Goal: Navigation & Orientation: Find specific page/section

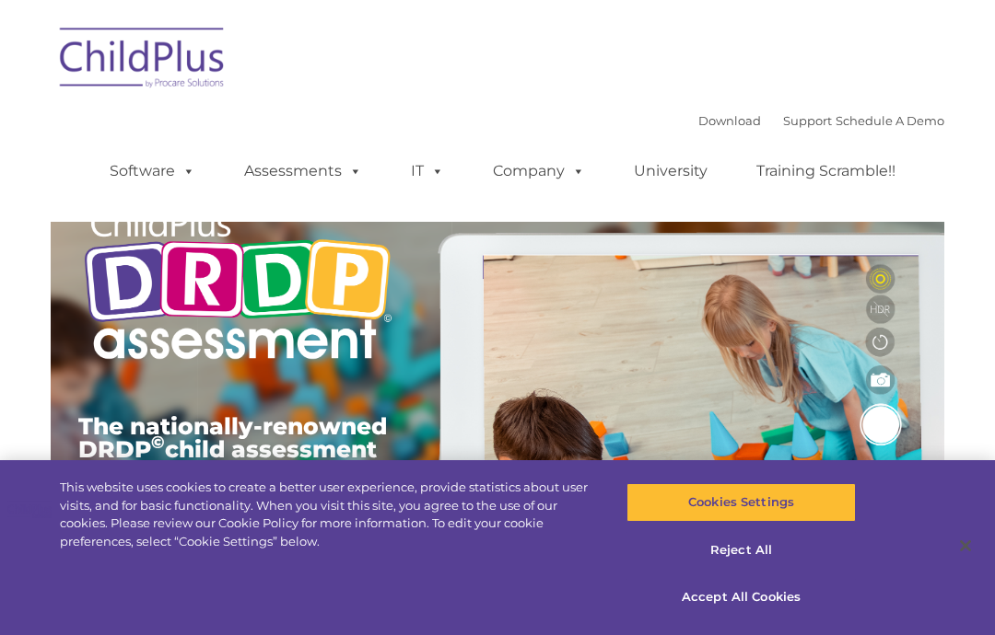
type input ""
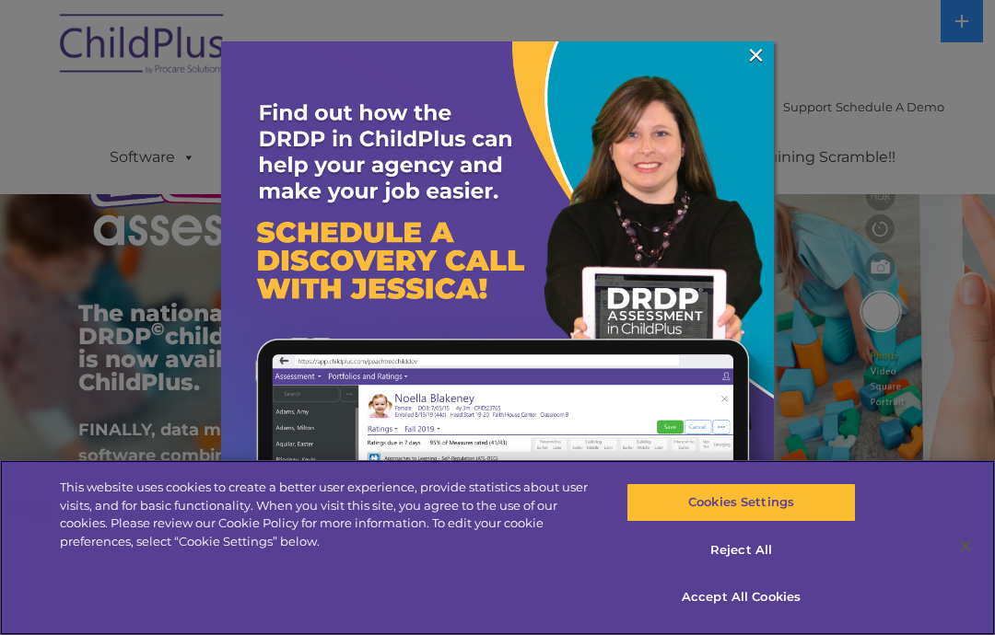
scroll to position [133, 0]
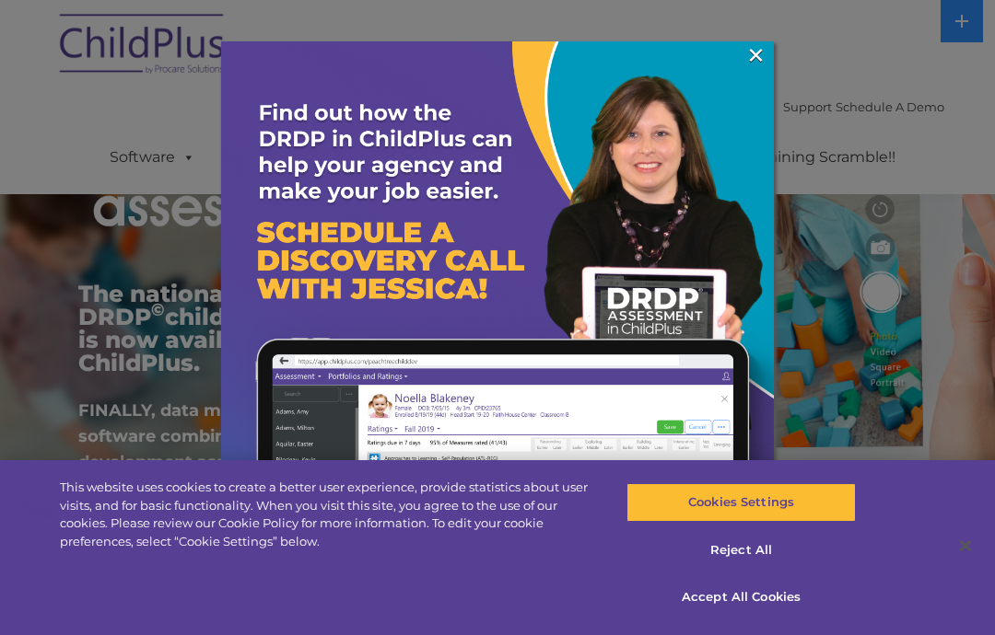
click at [754, 64] on link "×" at bounding box center [755, 55] width 21 height 18
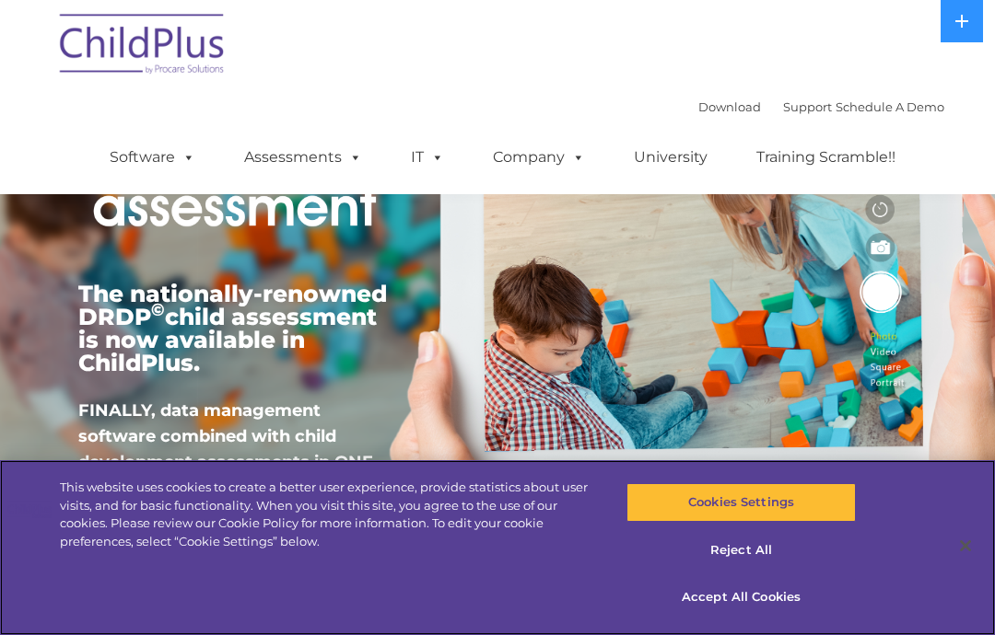
click at [747, 548] on button "Reject All" at bounding box center [740, 550] width 228 height 39
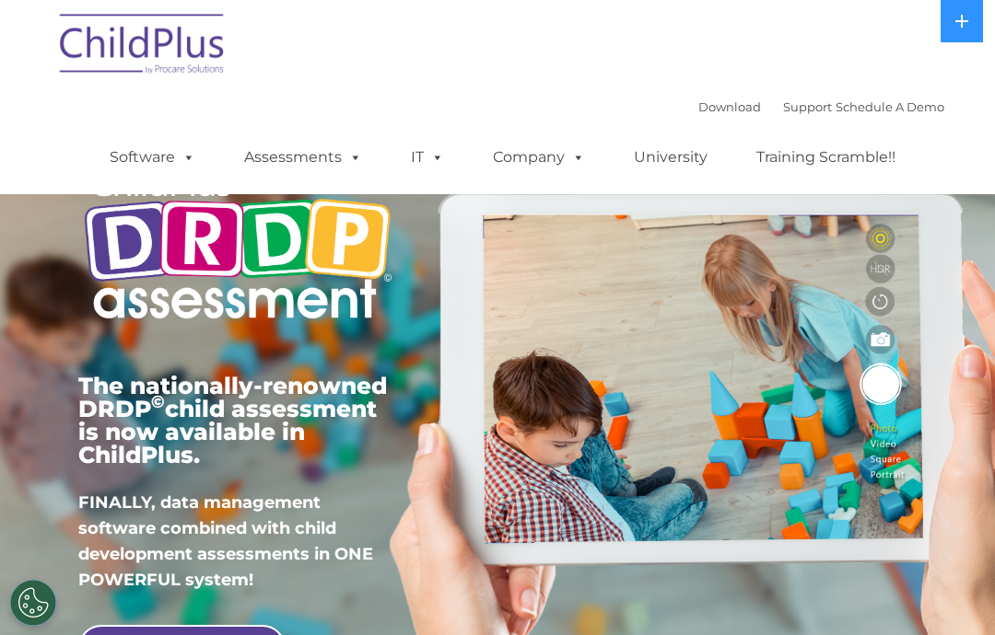
scroll to position [0, 0]
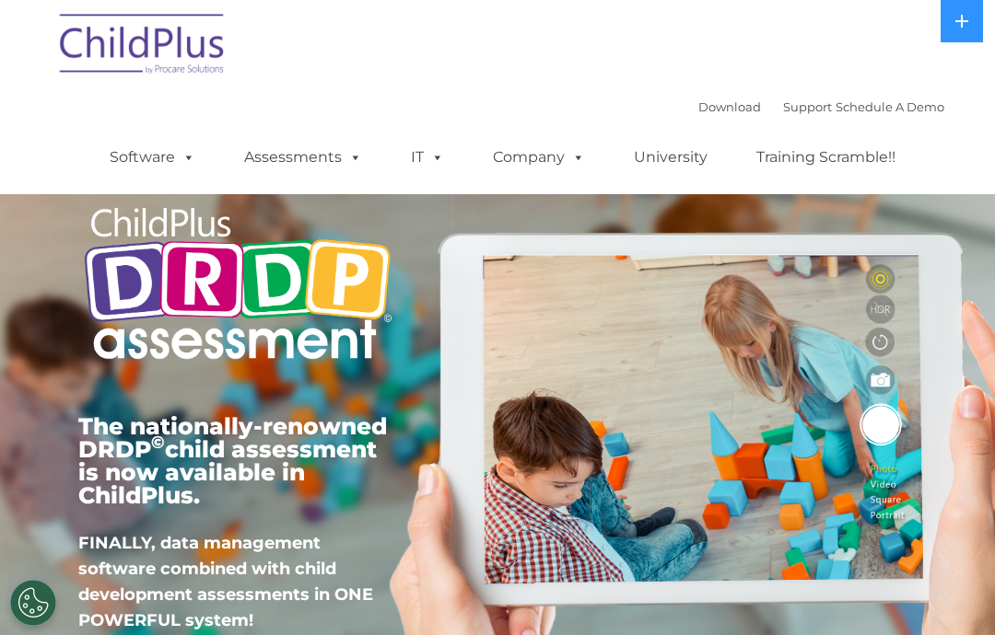
click at [334, 166] on link "Assessments" at bounding box center [303, 157] width 155 height 37
click at [785, 327] on div "The nationally-renowned DRDP © child assessment is now available in ChildPlus. …" at bounding box center [497, 420] width 866 height 647
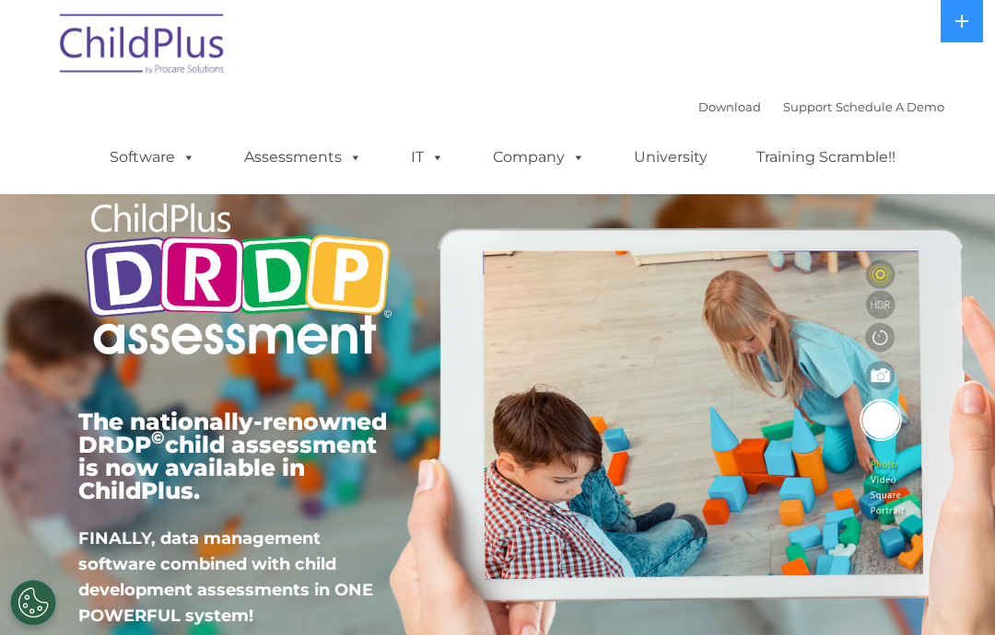
click at [962, 33] on button at bounding box center [961, 21] width 42 height 42
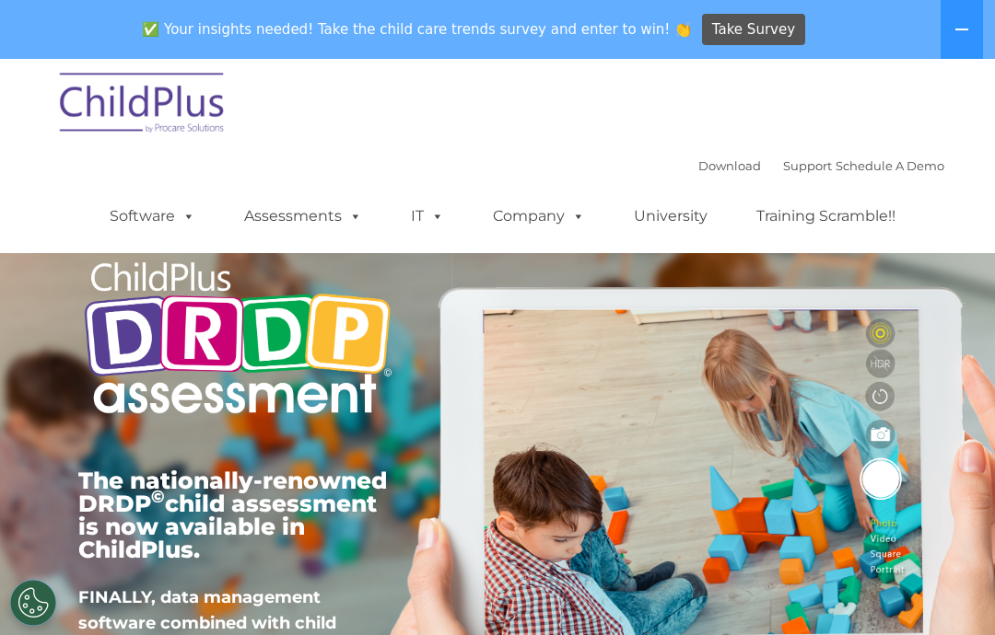
click at [962, 29] on icon at bounding box center [961, 30] width 13 height 2
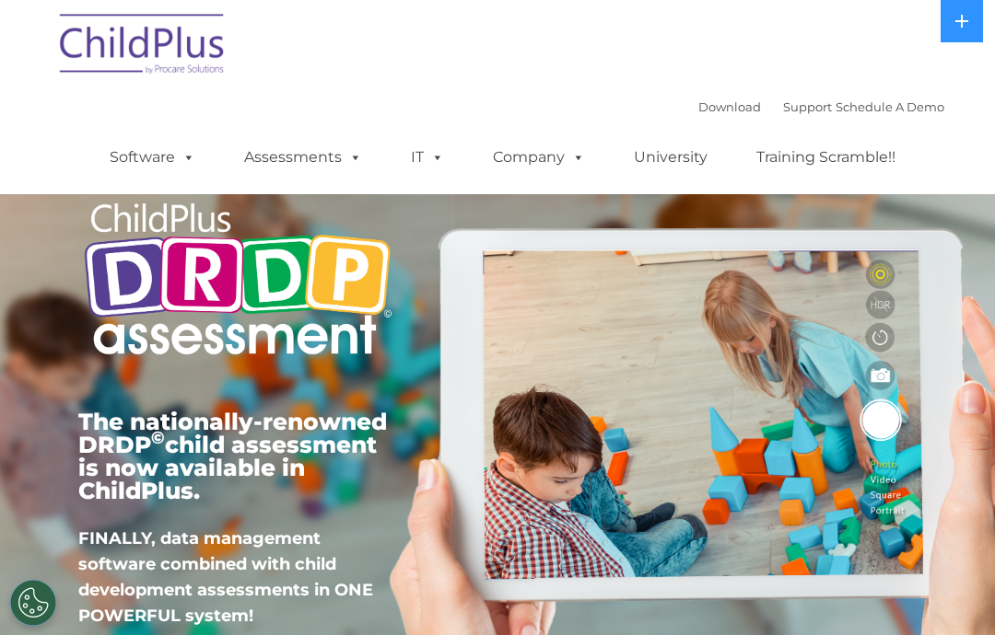
click at [190, 52] on img at bounding box center [143, 47] width 184 height 92
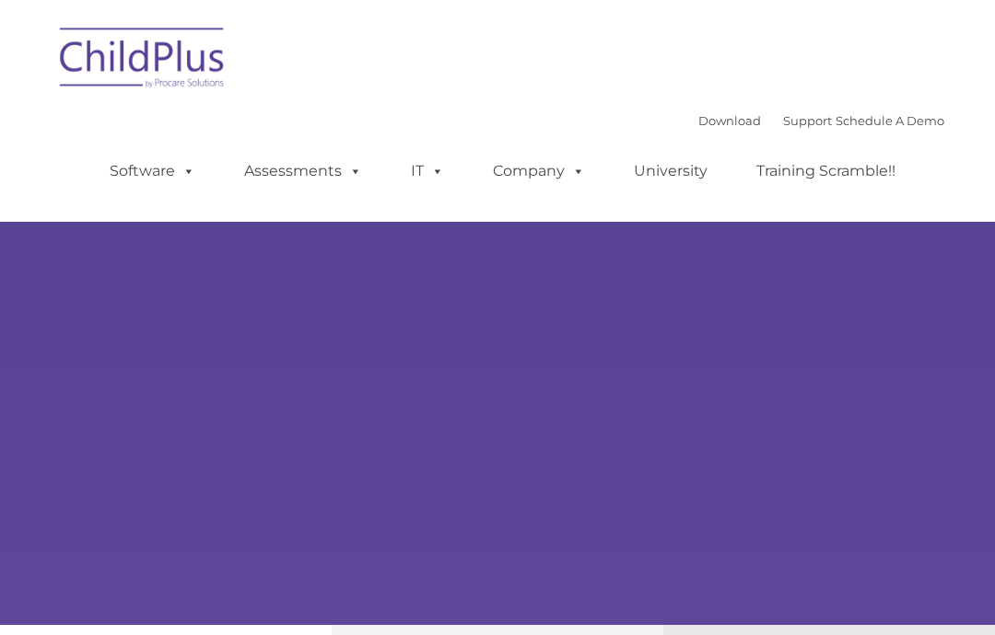
type input ""
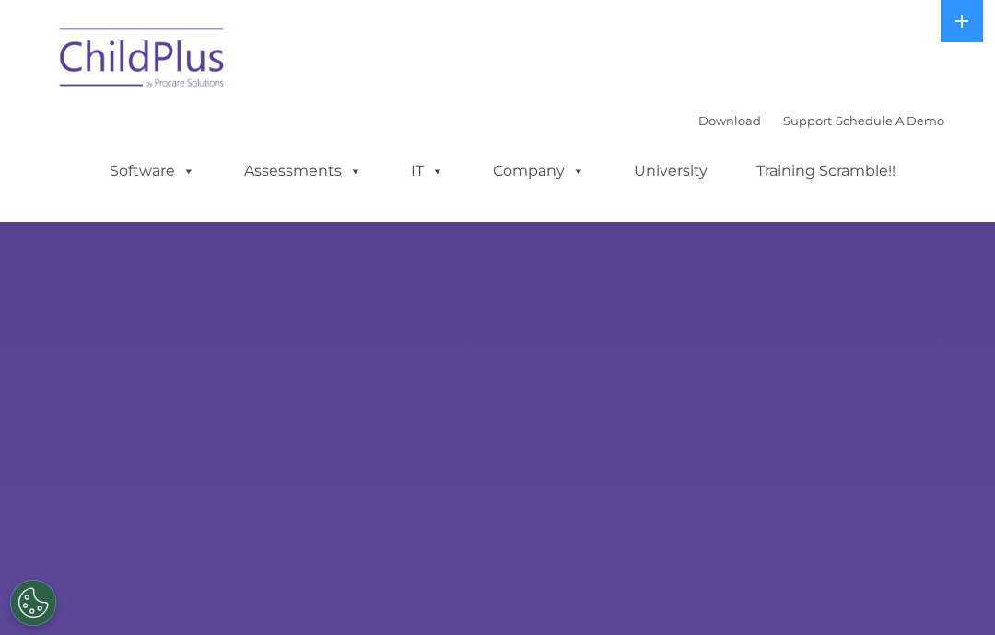
select select "MEDIUM"
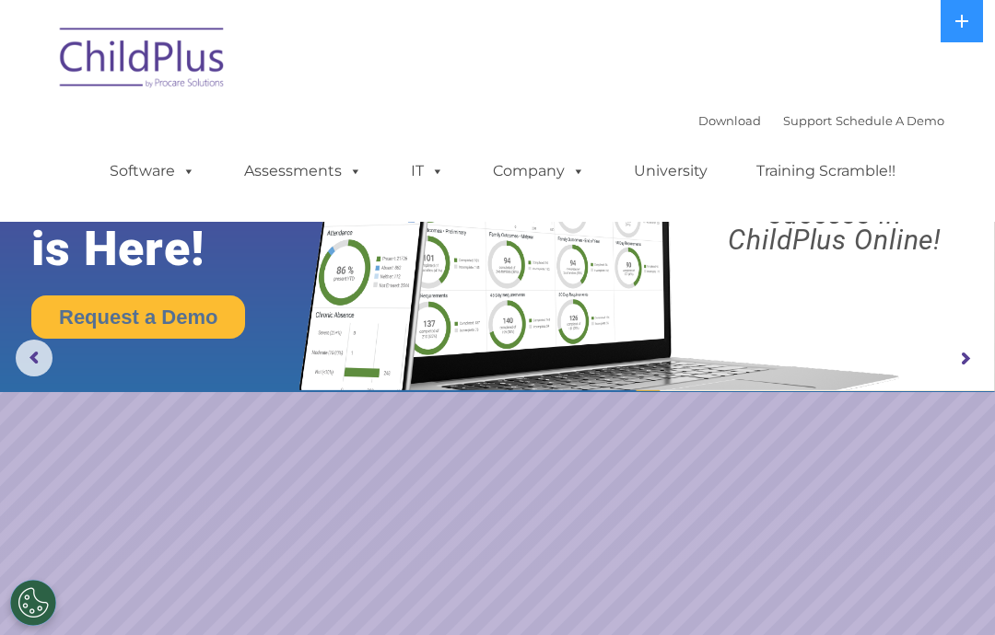
click at [191, 170] on span at bounding box center [185, 170] width 20 height 17
click at [314, 534] on rs-slide "Request a Demo The Future of ChildPlus is Here! Boost your productivity and str…" at bounding box center [497, 359] width 995 height 718
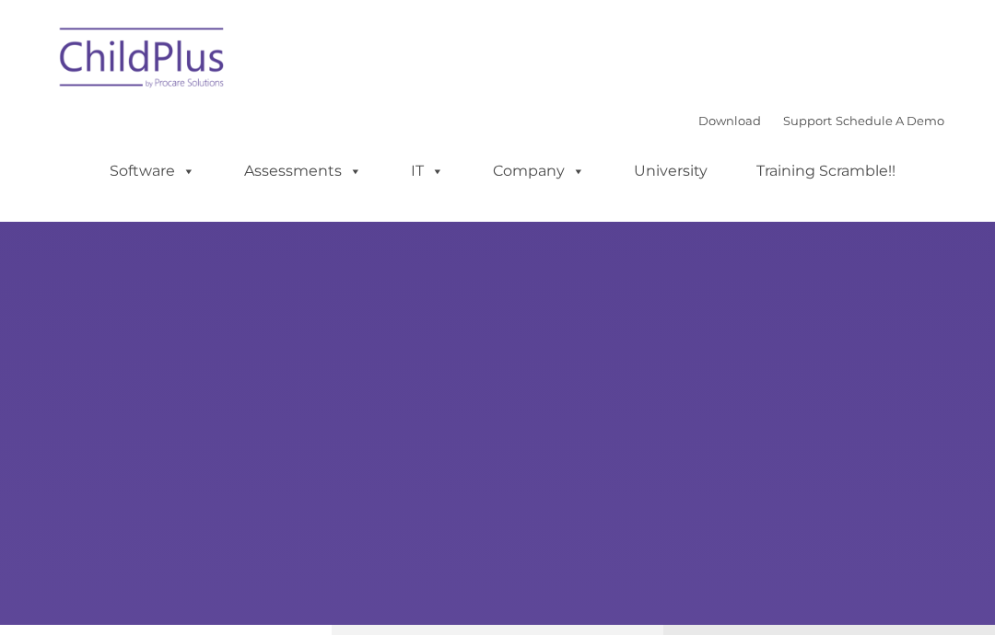
type input ""
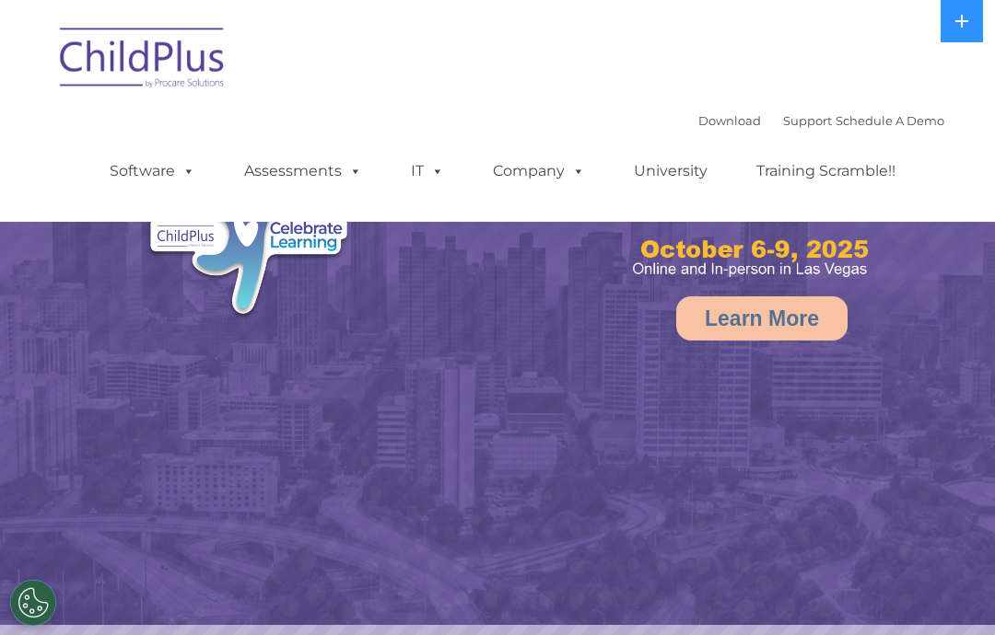
select select "MEDIUM"
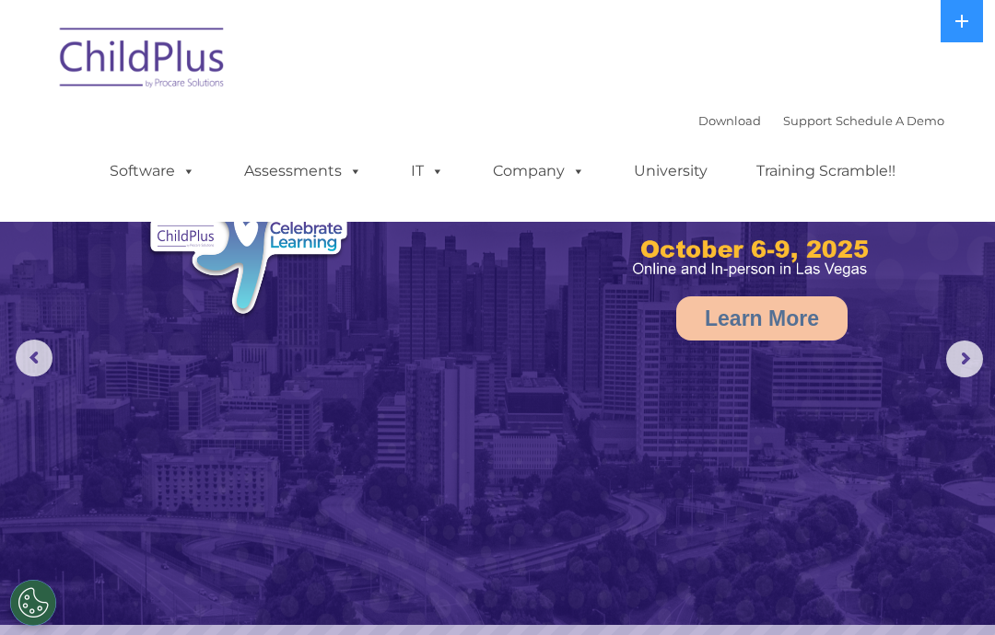
click at [960, 17] on icon at bounding box center [961, 21] width 15 height 15
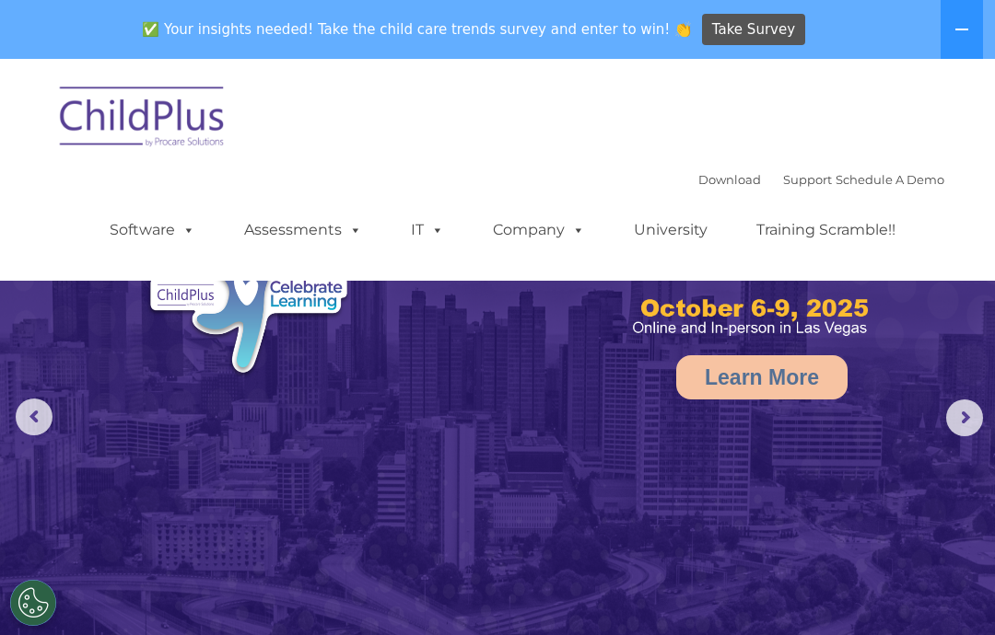
click at [947, 44] on button at bounding box center [961, 29] width 42 height 59
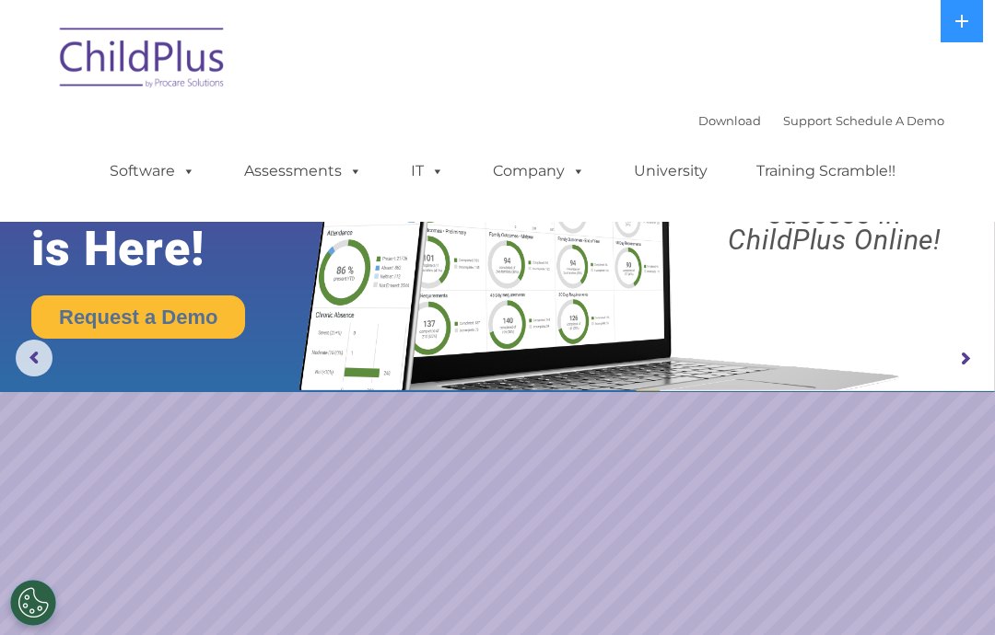
click at [183, 172] on span at bounding box center [185, 170] width 20 height 17
click at [455, 522] on rs-slide "Request a Demo The Future of ChildPlus is Here! Boost your productivity and str…" at bounding box center [497, 359] width 995 height 718
click at [435, 168] on span at bounding box center [434, 170] width 20 height 17
click at [468, 499] on rs-slide "Request a Demo The Future of ChildPlus is Here! Boost your productivity and str…" at bounding box center [497, 359] width 995 height 718
click at [579, 180] on span at bounding box center [575, 170] width 20 height 17
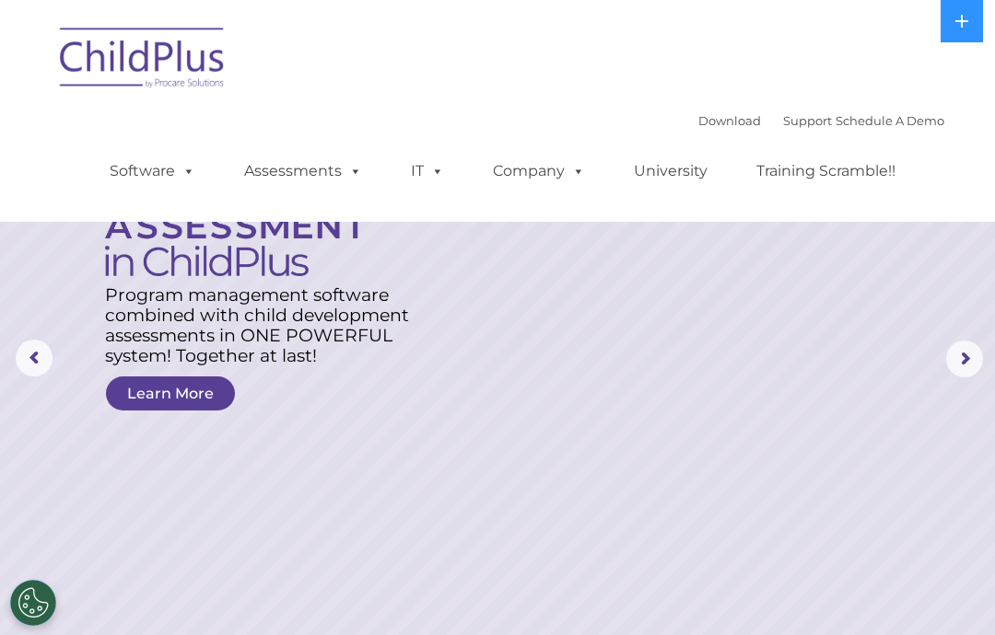
click at [946, 183] on nav "Download Support | Schedule A Demo  MENU MENU Software ChildPlus: The original…" at bounding box center [497, 111] width 995 height 222
click at [576, 168] on span at bounding box center [575, 170] width 20 height 17
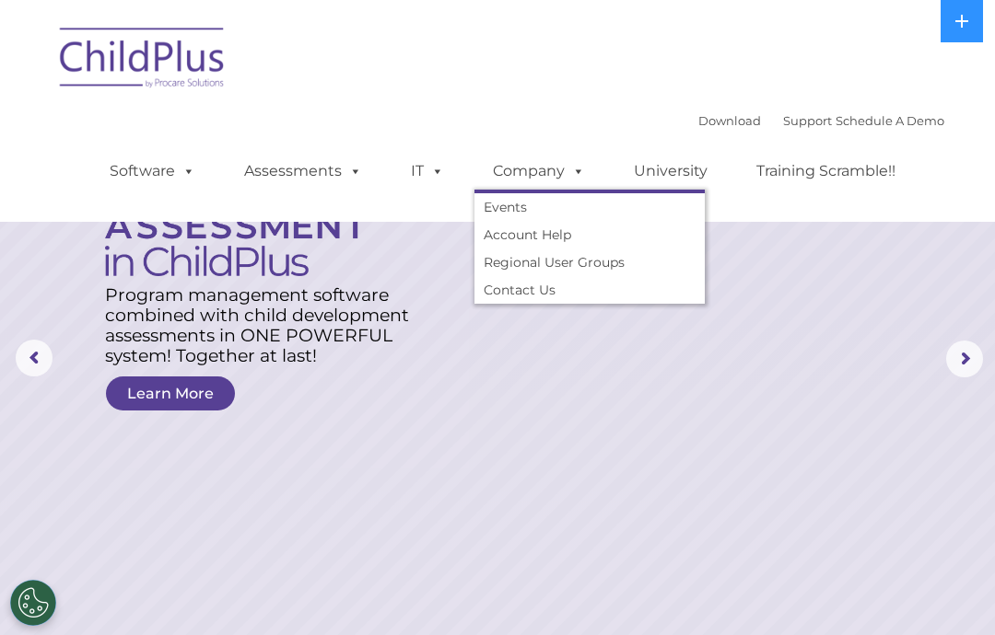
click at [563, 229] on link "Account Help" at bounding box center [589, 235] width 230 height 28
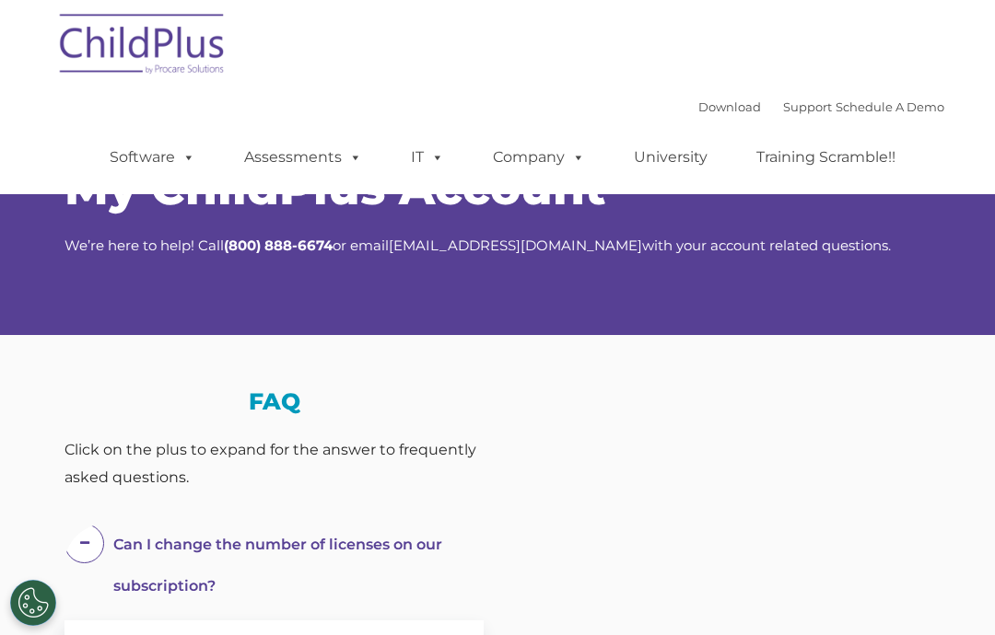
type input ""
select select "MEDIUM"
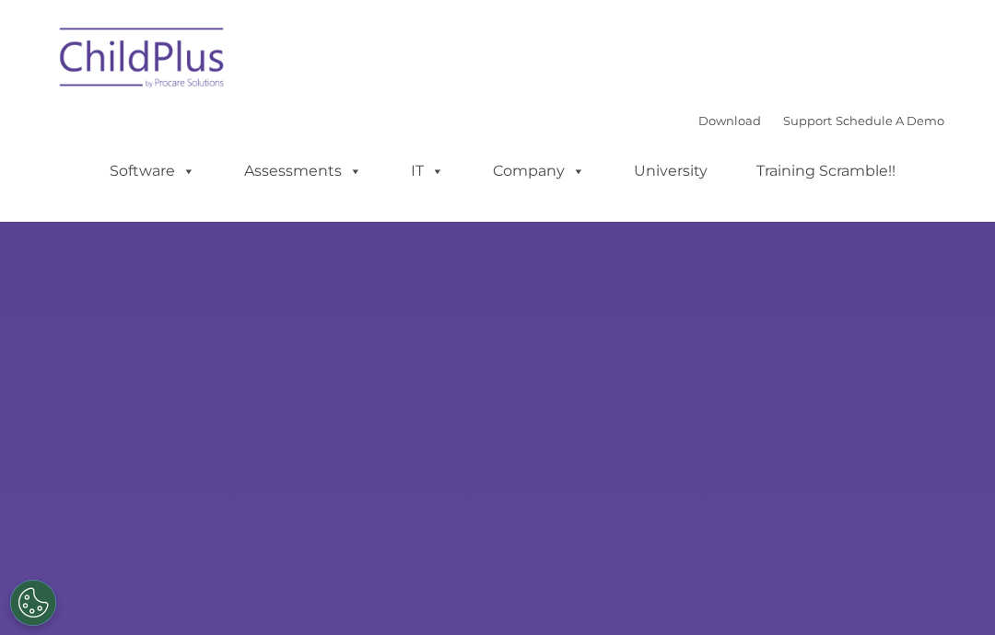
type input ""
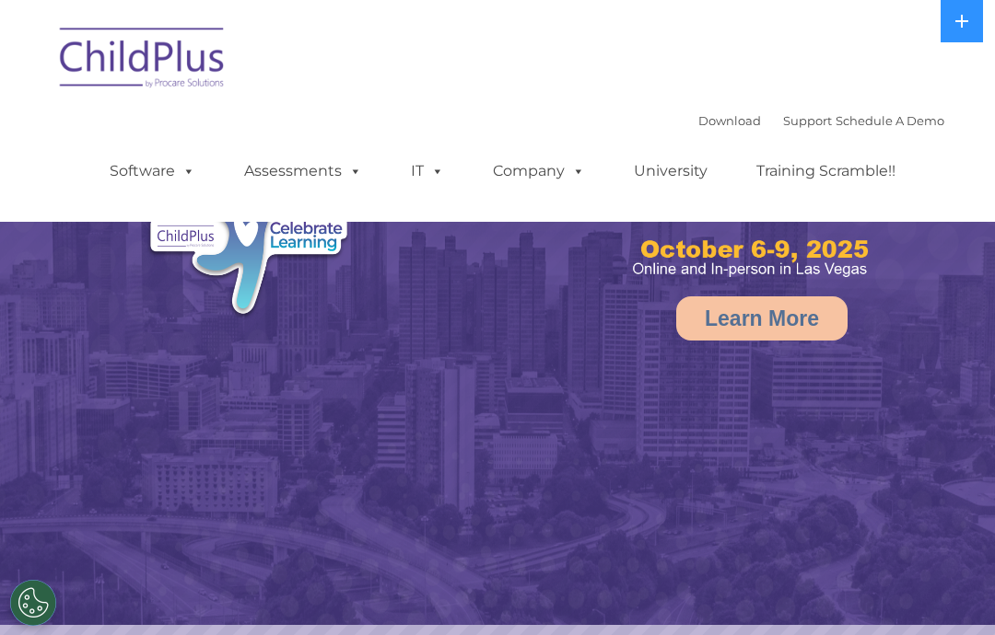
select select "MEDIUM"
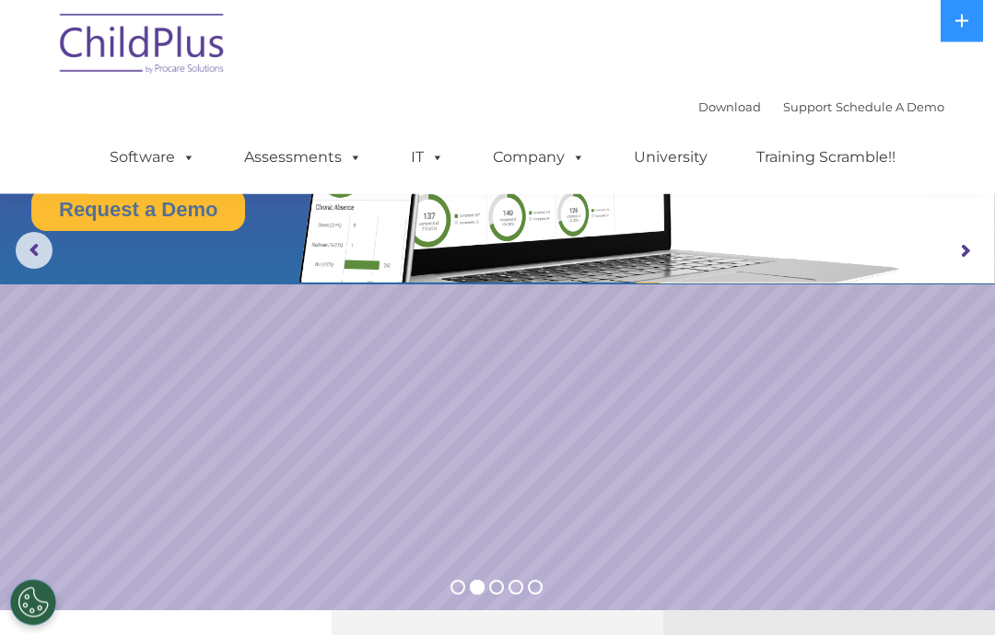
click at [39, 589] on button "Cookies Settings" at bounding box center [33, 603] width 46 height 46
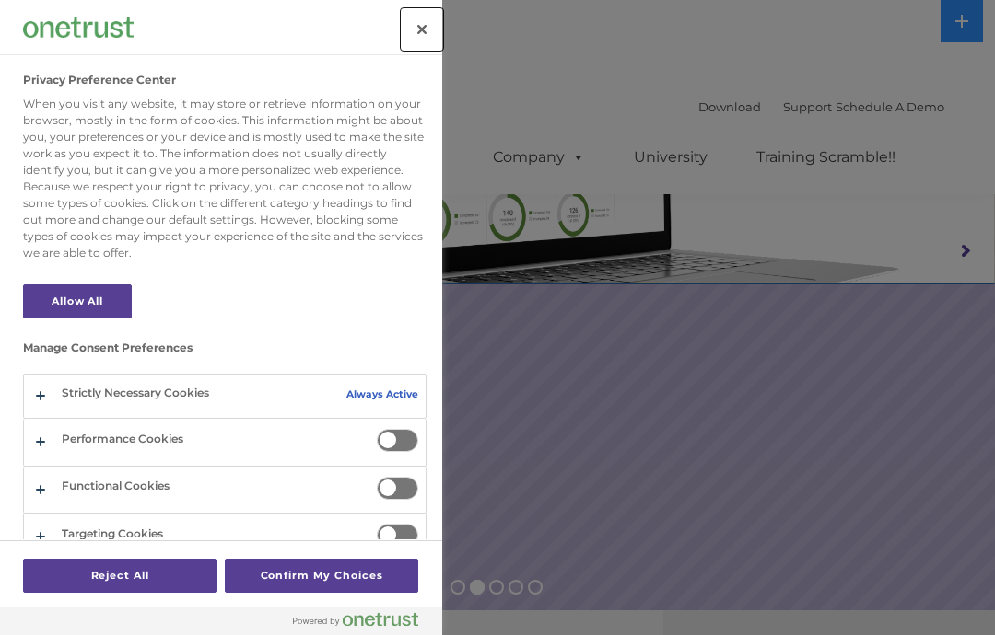
click at [429, 35] on button "Close" at bounding box center [422, 29] width 41 height 41
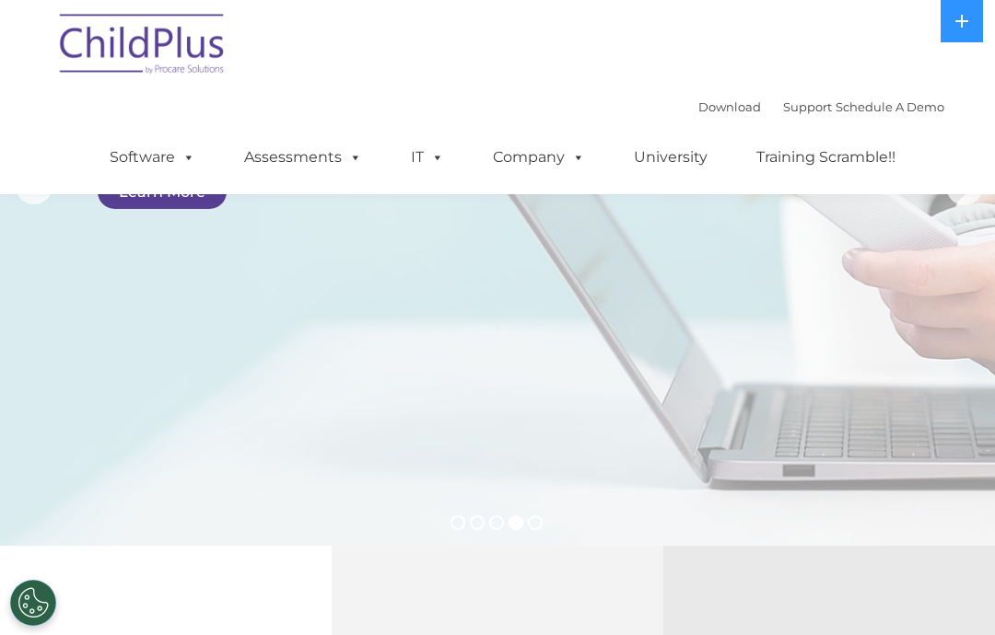
scroll to position [140, 0]
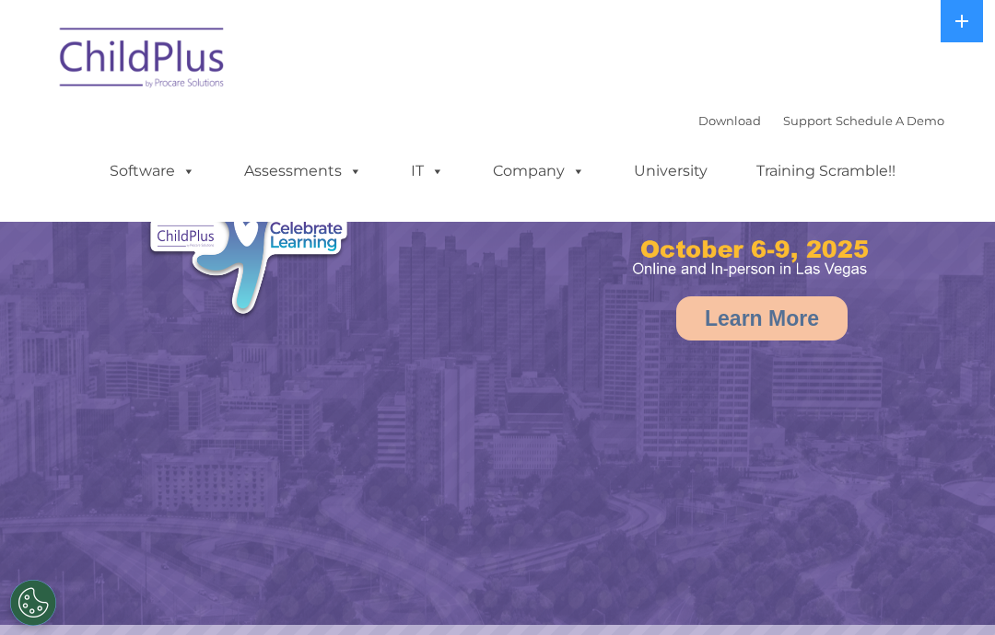
select select "MEDIUM"
